Goal: Task Accomplishment & Management: Use online tool/utility

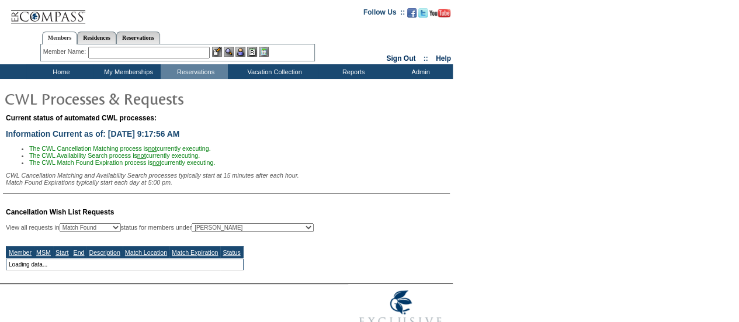
select select "50"
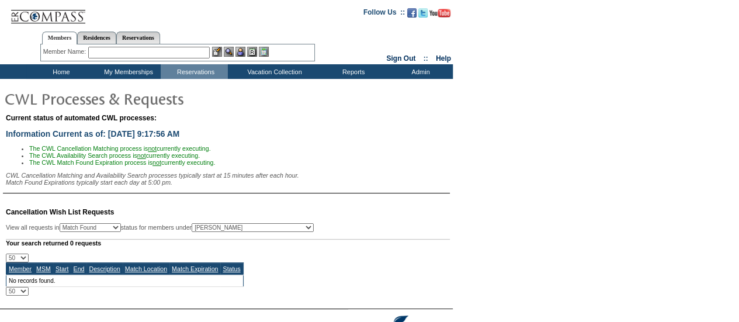
click at [256, 232] on select "All MSMs [PERSON_NAME] Accounting (MSM), Team Admin, IT Group Administrator, Me…" at bounding box center [253, 227] width 122 height 9
select select "-1"
click at [221, 227] on select "All MSMs [PERSON_NAME] Accounting (MSM), Team Admin, IT Group Administrator, Me…" at bounding box center [253, 227] width 122 height 9
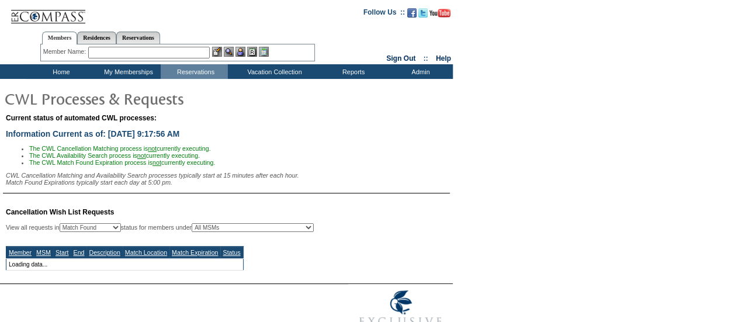
select select "50"
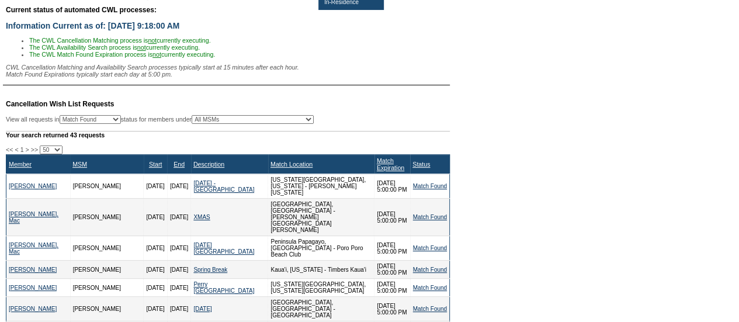
scroll to position [234, 0]
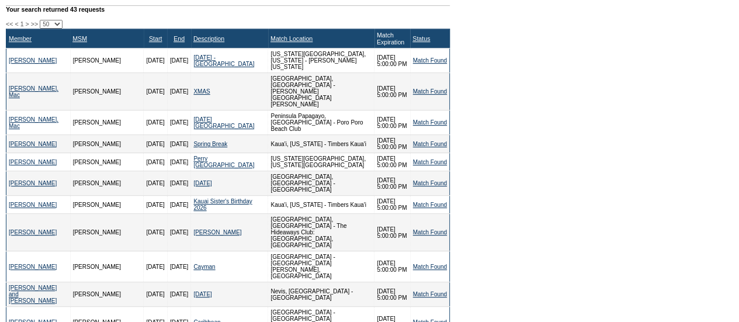
click at [377, 42] on link "Match Expiration" at bounding box center [390, 39] width 27 height 14
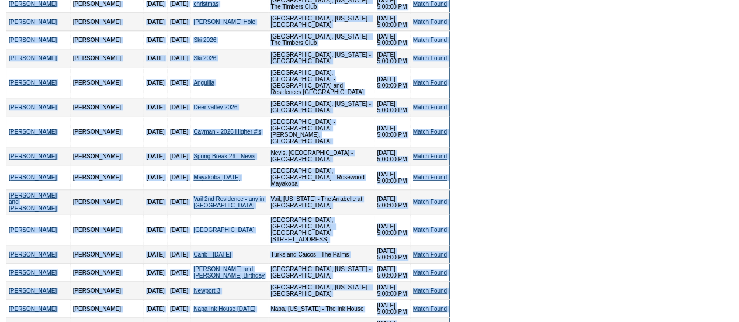
scroll to position [584, 0]
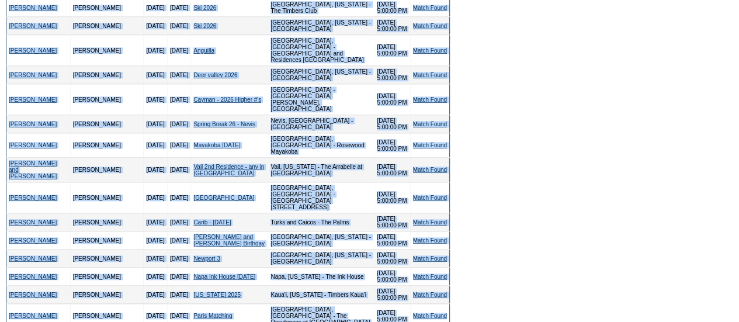
drag, startPoint x: 4, startPoint y: 30, endPoint x: 449, endPoint y: 218, distance: 483.3
click at [449, 218] on td "Cancellation Wish List Requests View all requests in Any Open / Processing Matc…" at bounding box center [226, 140] width 447 height 1050
copy div "<< < 1 > >> 10 25 50 100 500 Member MSM Start End Description Match Location Ma…"
click at [526, 176] on form "Follow Us ::" at bounding box center [369, 76] width 739 height 1321
